Goal: Task Accomplishment & Management: Manage account settings

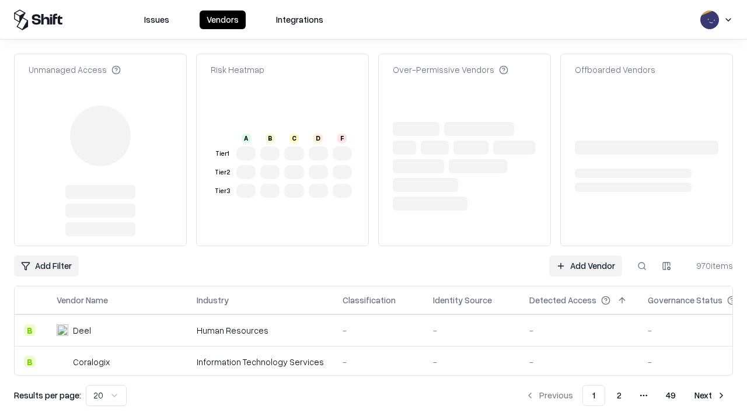
click at [585, 255] on link "Add Vendor" at bounding box center [585, 265] width 73 height 21
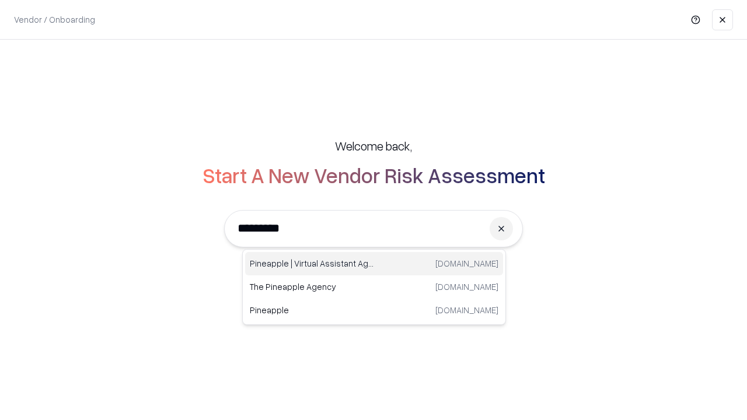
click at [374, 264] on div "Pineapple | Virtual Assistant Agency [DOMAIN_NAME]" at bounding box center [374, 263] width 258 height 23
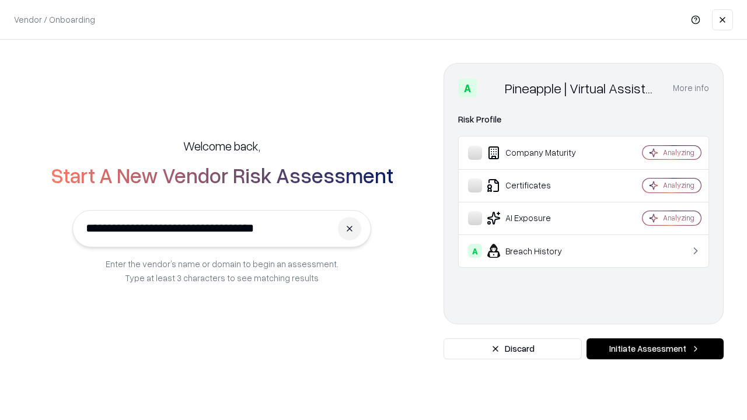
type input "**********"
click at [654, 349] on button "Initiate Assessment" at bounding box center [654, 348] width 137 height 21
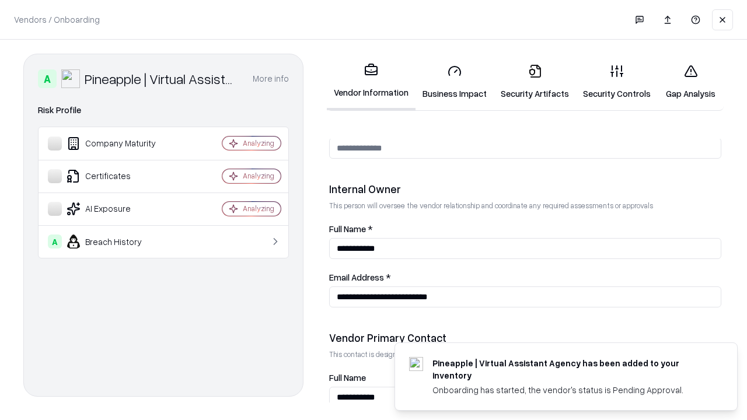
scroll to position [604, 0]
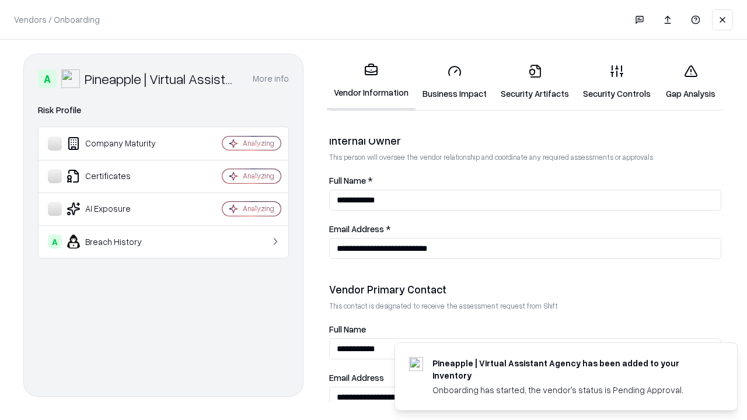
click at [454, 82] on link "Business Impact" at bounding box center [454, 82] width 78 height 54
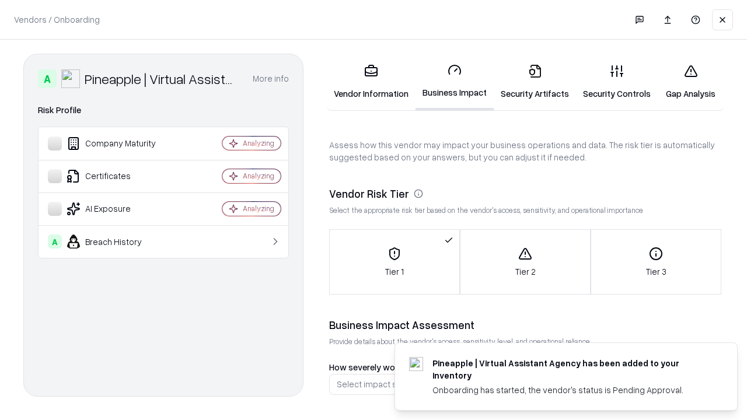
click at [534, 82] on link "Security Artifacts" at bounding box center [534, 82] width 82 height 54
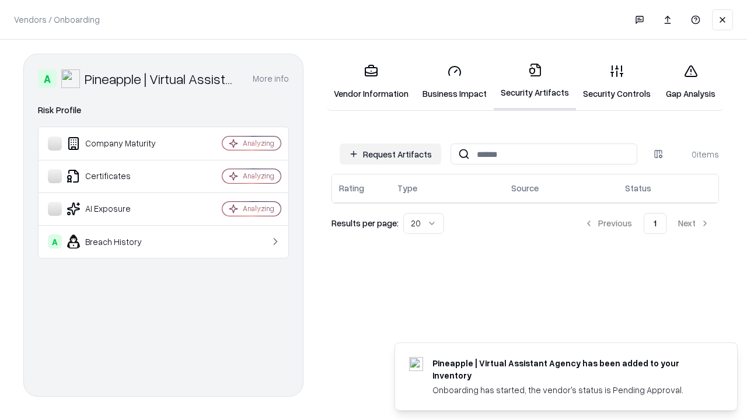
click at [390, 154] on button "Request Artifacts" at bounding box center [389, 153] width 101 height 21
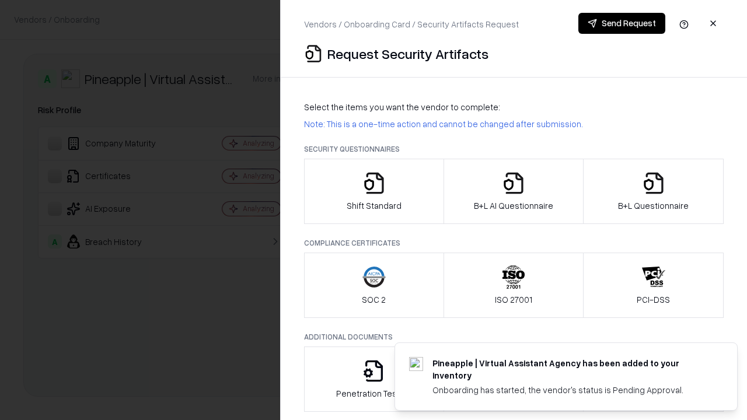
click at [373, 191] on icon "button" at bounding box center [373, 182] width 23 height 23
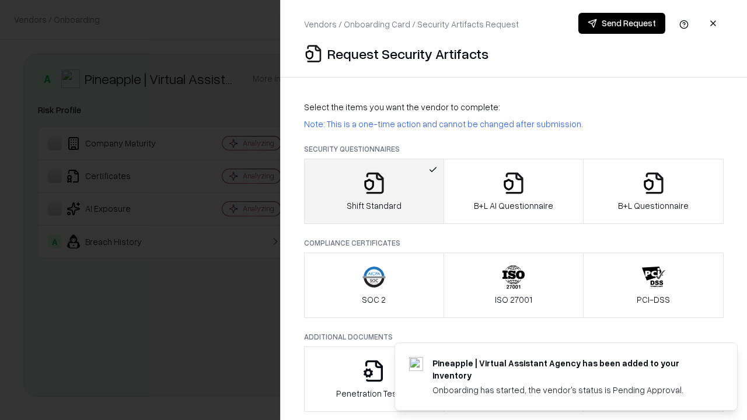
click at [621, 23] on button "Send Request" at bounding box center [621, 23] width 87 height 21
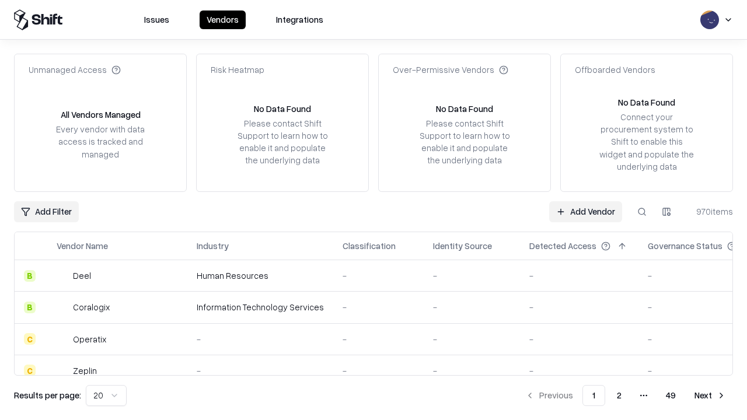
click at [642, 211] on button at bounding box center [641, 211] width 21 height 21
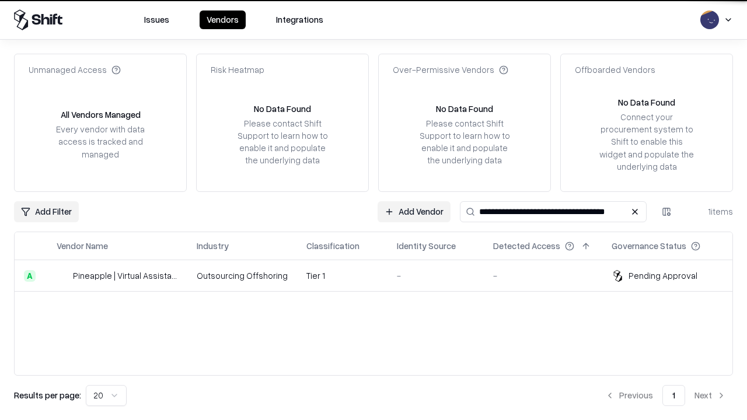
type input "**********"
click at [380, 275] on td "Tier 1" at bounding box center [342, 275] width 90 height 31
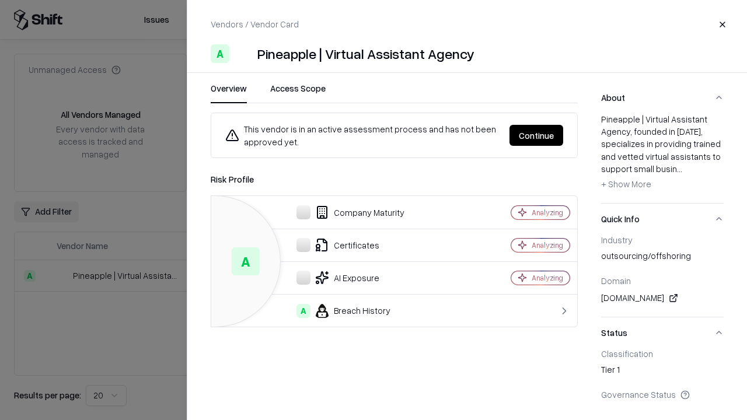
click at [536, 135] on button "Continue" at bounding box center [536, 135] width 54 height 21
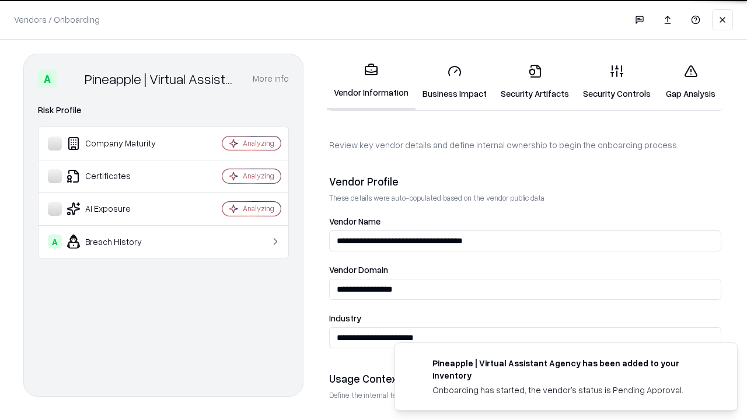
click at [534, 82] on link "Security Artifacts" at bounding box center [534, 82] width 82 height 54
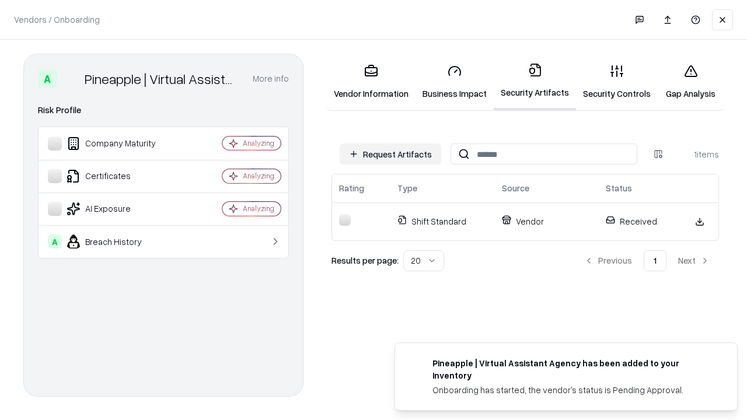
click at [616, 82] on link "Security Controls" at bounding box center [617, 82] width 82 height 54
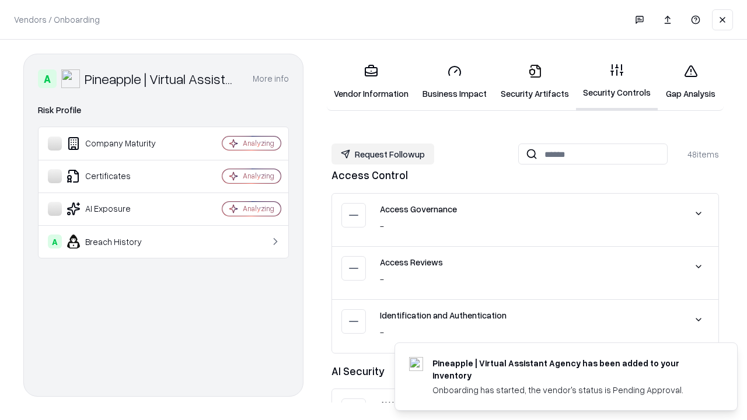
click at [383, 154] on button "Request Followup" at bounding box center [382, 153] width 103 height 21
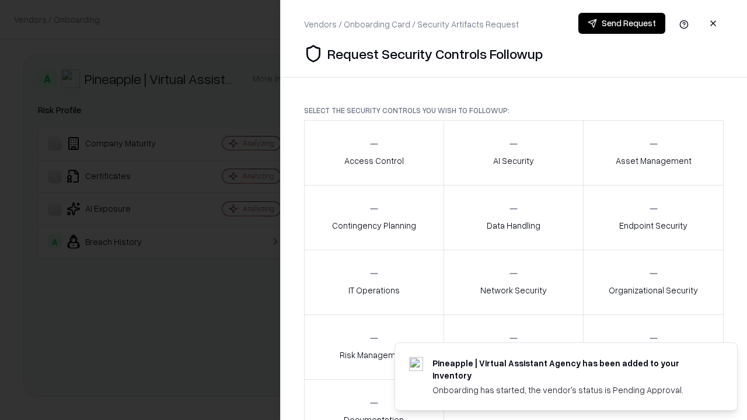
click at [373, 153] on div "Access Control" at bounding box center [373, 152] width 59 height 29
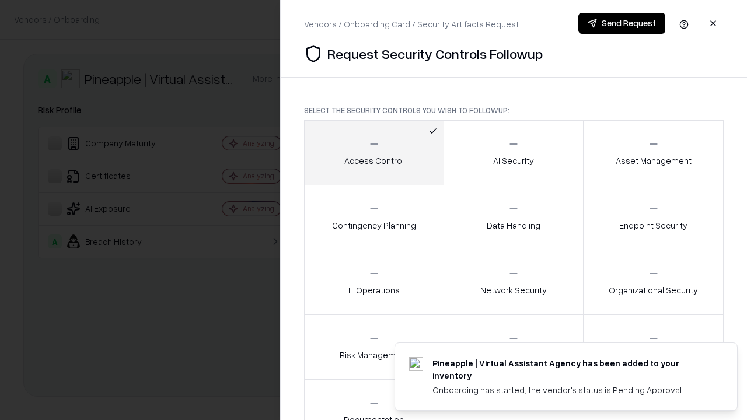
click at [621, 23] on button "Send Request" at bounding box center [621, 23] width 87 height 21
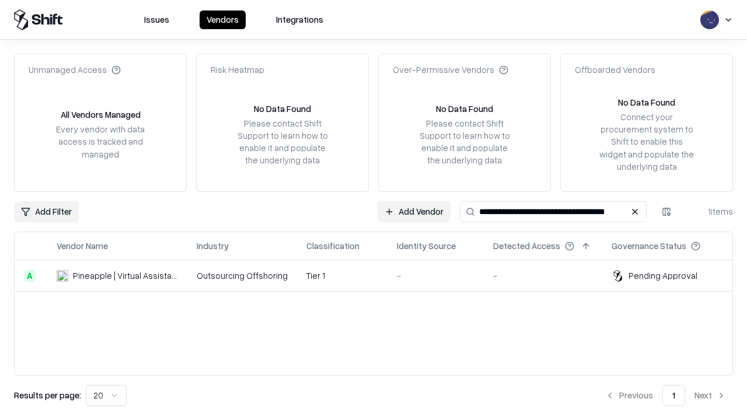
type input "**********"
click at [380, 275] on td "Tier 1" at bounding box center [342, 275] width 90 height 31
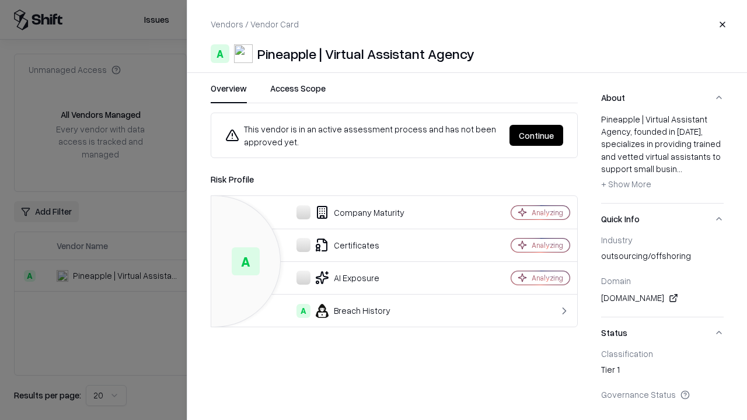
click at [536, 135] on button "Continue" at bounding box center [536, 135] width 54 height 21
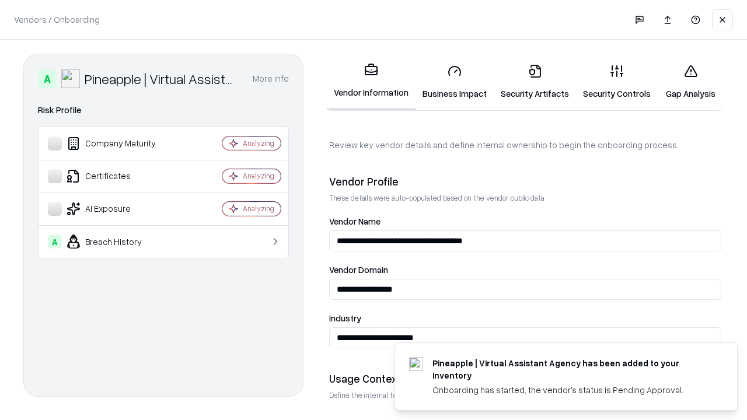
click at [690, 82] on link "Gap Analysis" at bounding box center [690, 82] width 66 height 54
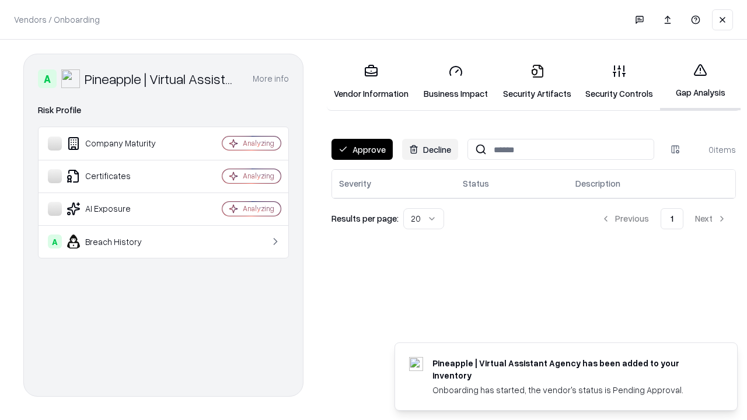
click at [362, 149] on button "Approve" at bounding box center [361, 149] width 61 height 21
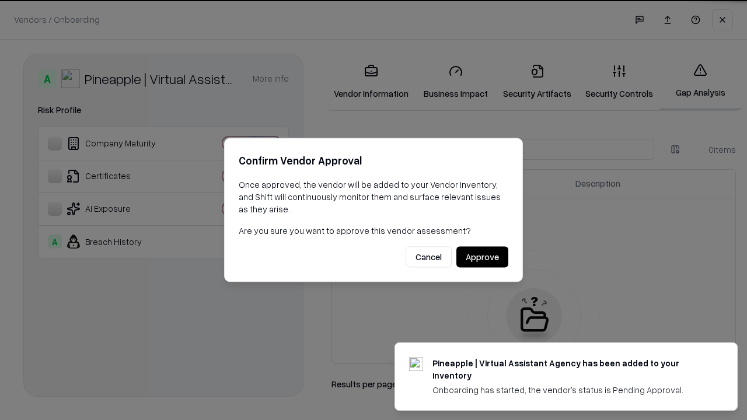
click at [482, 257] on button "Approve" at bounding box center [482, 257] width 52 height 21
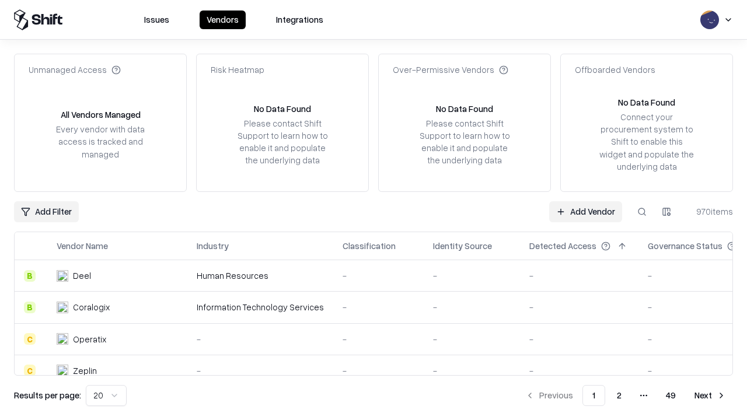
type input "**********"
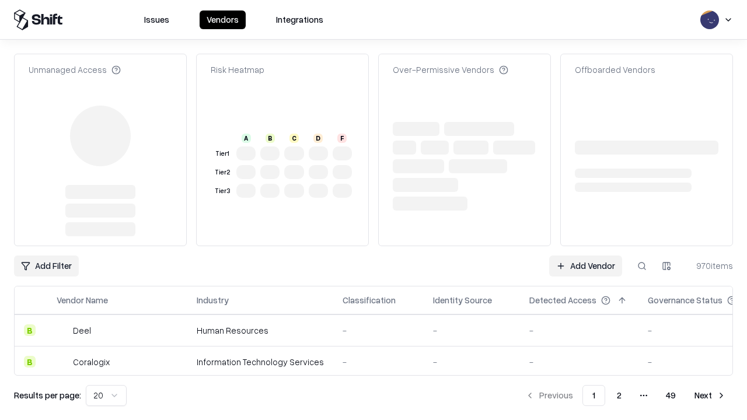
click at [585, 266] on link "Add Vendor" at bounding box center [585, 265] width 73 height 21
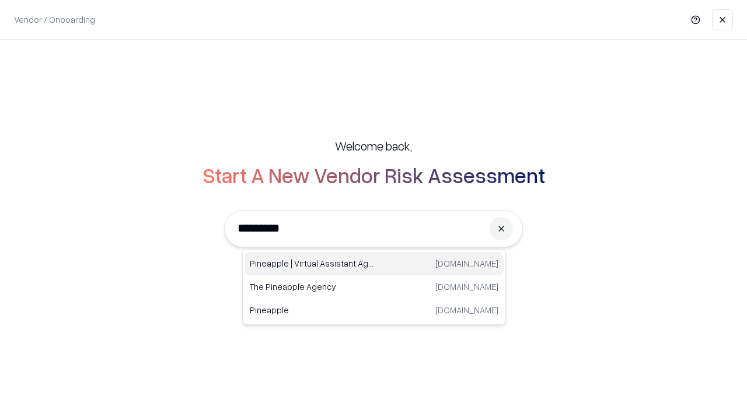
click at [374, 264] on div "Pineapple | Virtual Assistant Agency [DOMAIN_NAME]" at bounding box center [374, 263] width 258 height 23
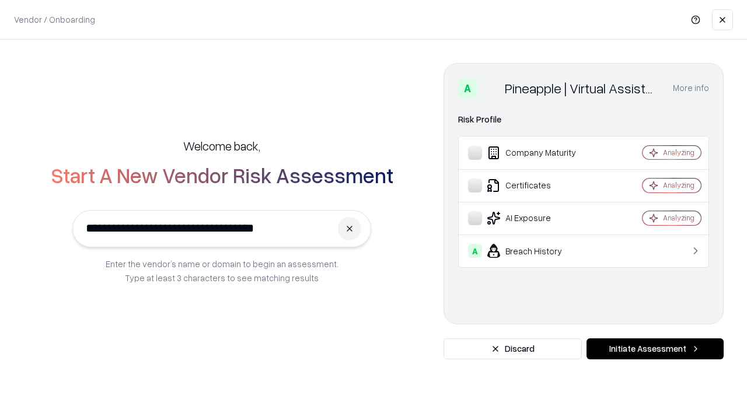
type input "**********"
click at [654, 349] on button "Initiate Assessment" at bounding box center [654, 348] width 137 height 21
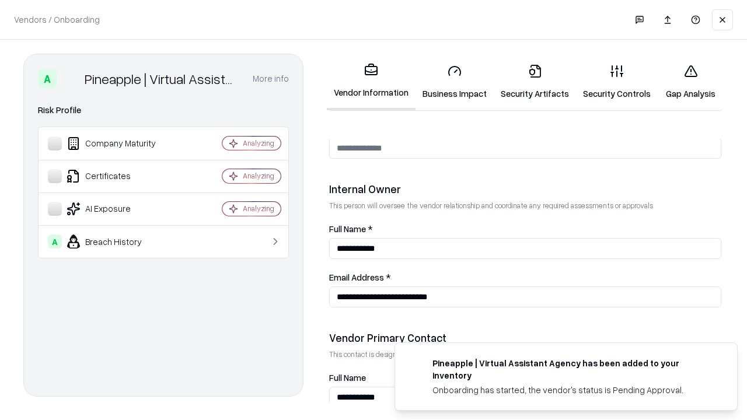
scroll to position [604, 0]
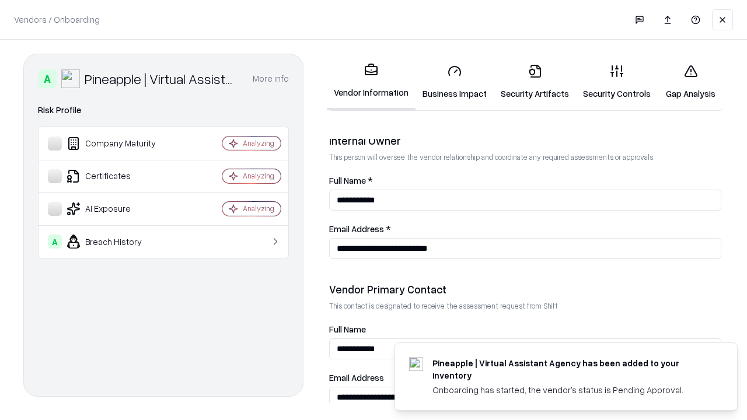
click at [690, 82] on link "Gap Analysis" at bounding box center [690, 82] width 66 height 54
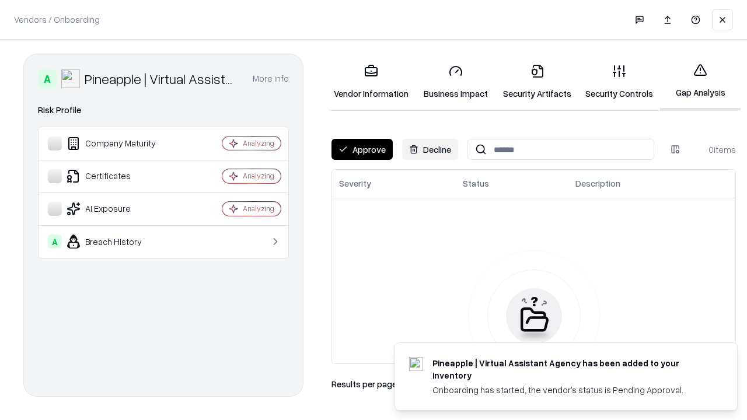
click at [362, 149] on button "Approve" at bounding box center [361, 149] width 61 height 21
